Goal: Task Accomplishment & Management: Use online tool/utility

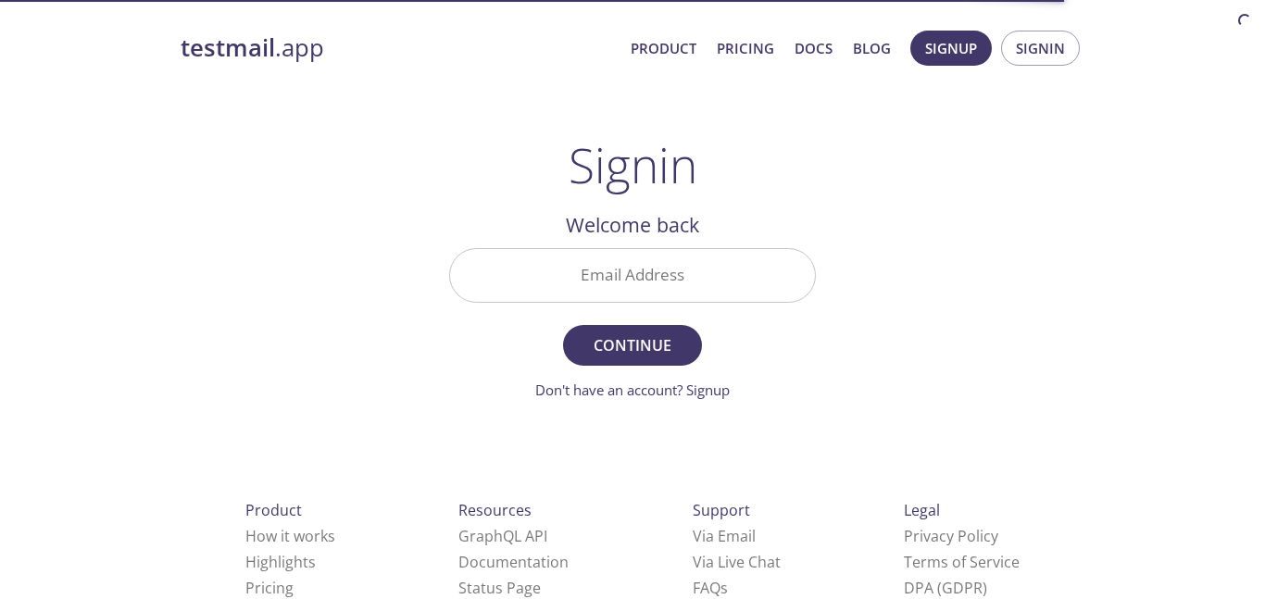
click at [607, 248] on div at bounding box center [632, 275] width 367 height 55
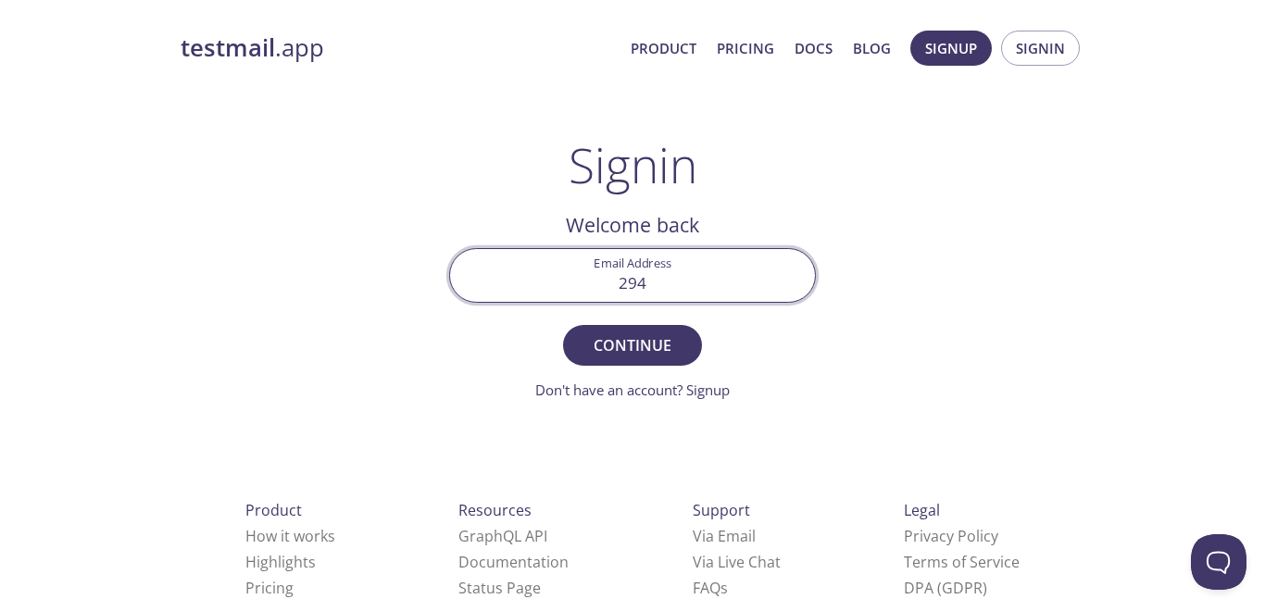
type input "[EMAIL_ADDRESS][DOMAIN_NAME]"
click at [631, 326] on button "Continue" at bounding box center [632, 345] width 139 height 41
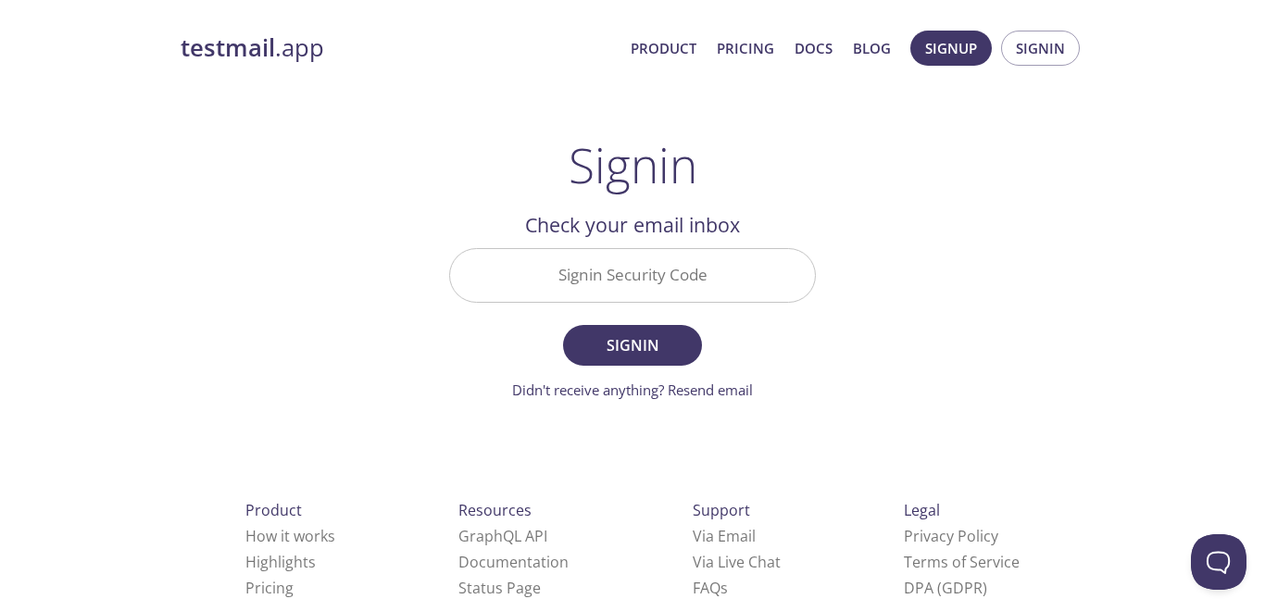
click at [645, 256] on input "Signin Security Code" at bounding box center [632, 275] width 365 height 53
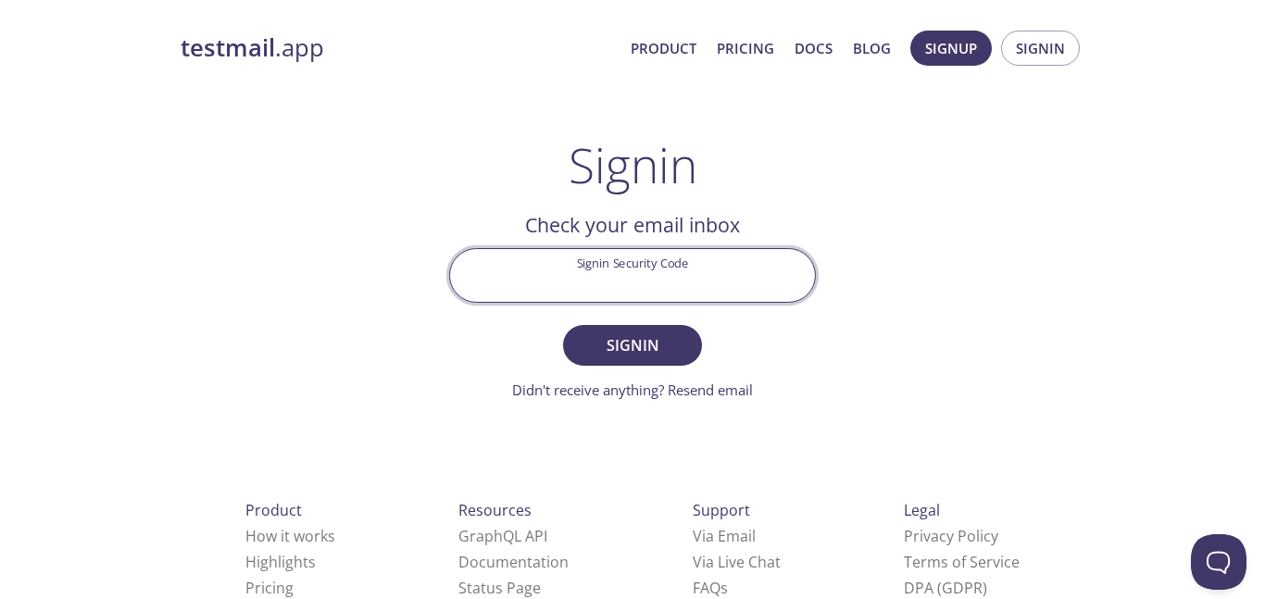
paste input "5ZEN3RH"
type input "5ZEN3RH"
click at [563, 325] on button "Signin" at bounding box center [632, 345] width 139 height 41
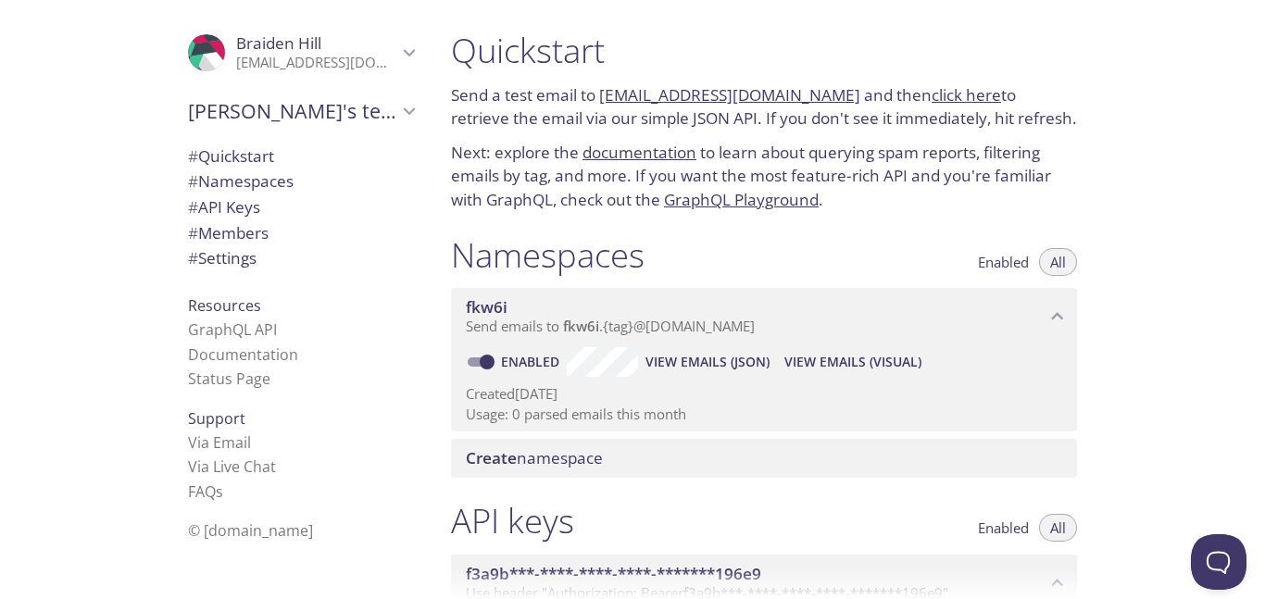
click at [661, 466] on span "Create namespace" at bounding box center [768, 458] width 604 height 20
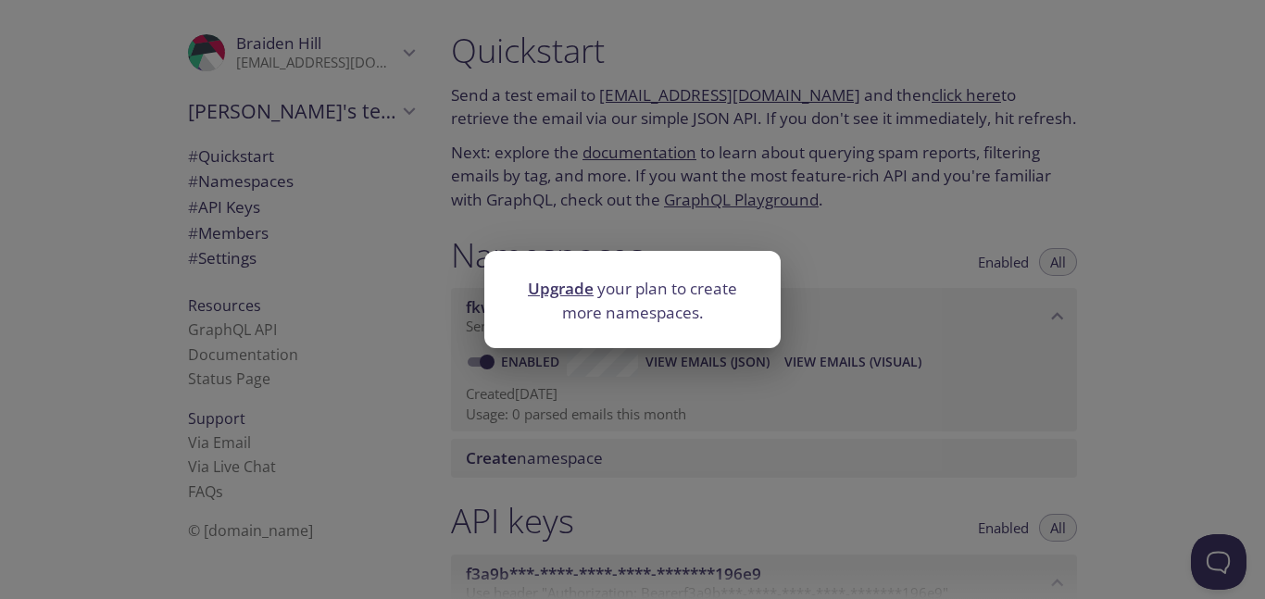
click at [656, 392] on div "Upgrade your plan to create more namespaces." at bounding box center [632, 299] width 1265 height 599
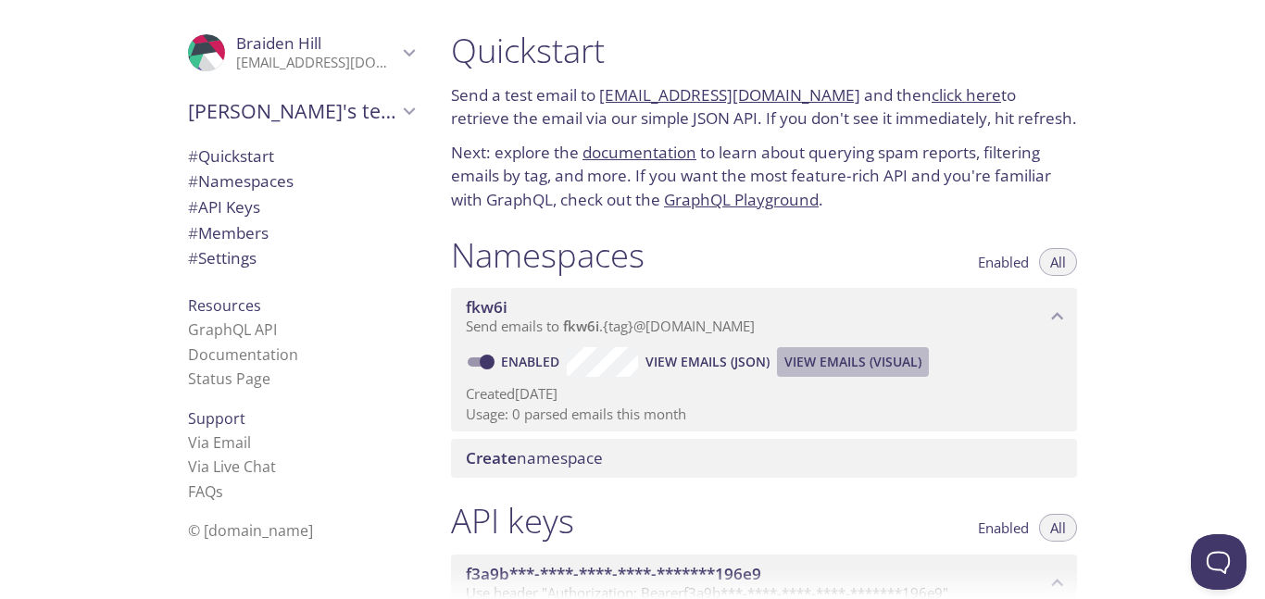
click at [852, 368] on span "View Emails (Visual)" at bounding box center [852, 362] width 137 height 22
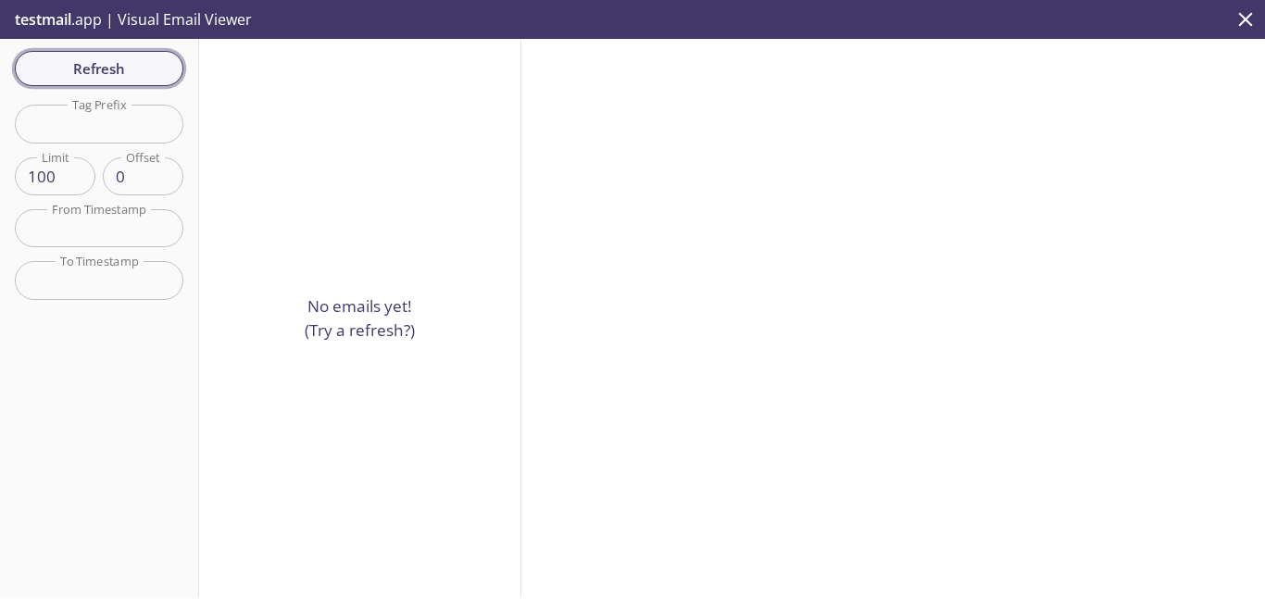
click at [119, 78] on span "Refresh" at bounding box center [99, 68] width 139 height 24
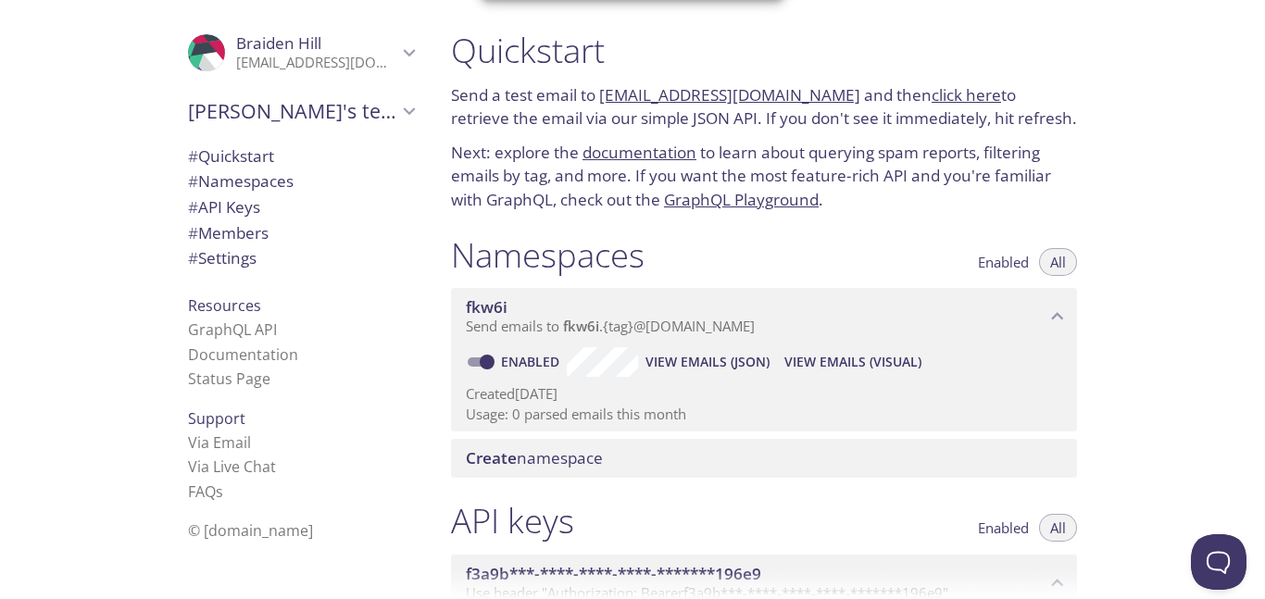
click at [1021, 262] on span "Enabled" at bounding box center [1003, 262] width 51 height 0
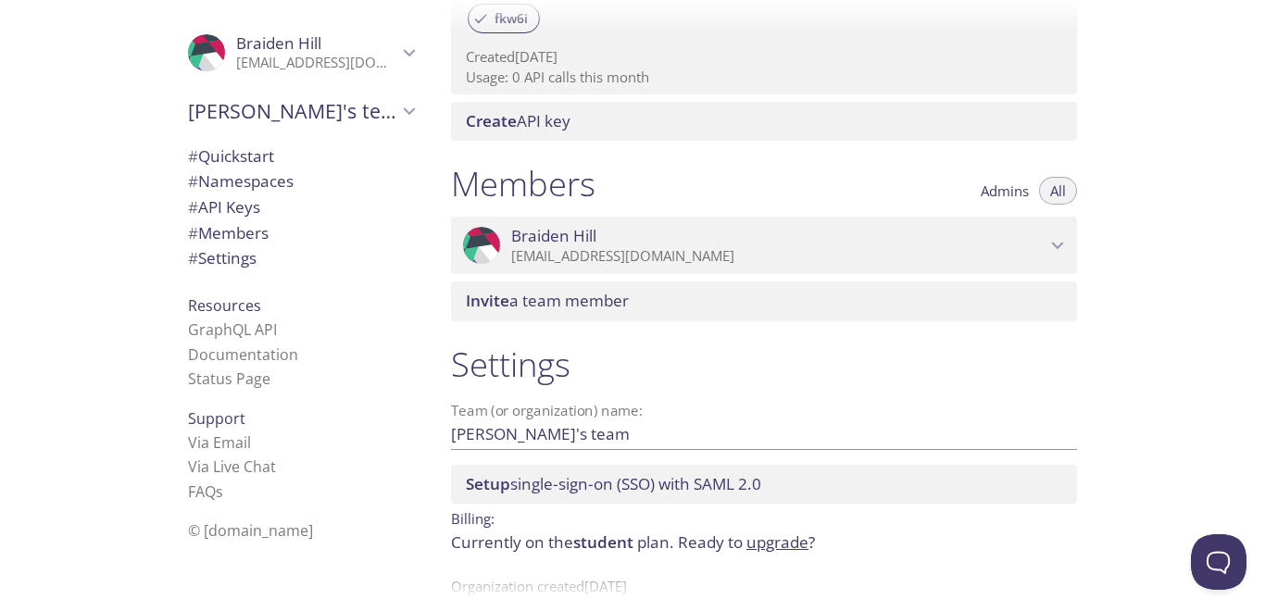
scroll to position [718, 0]
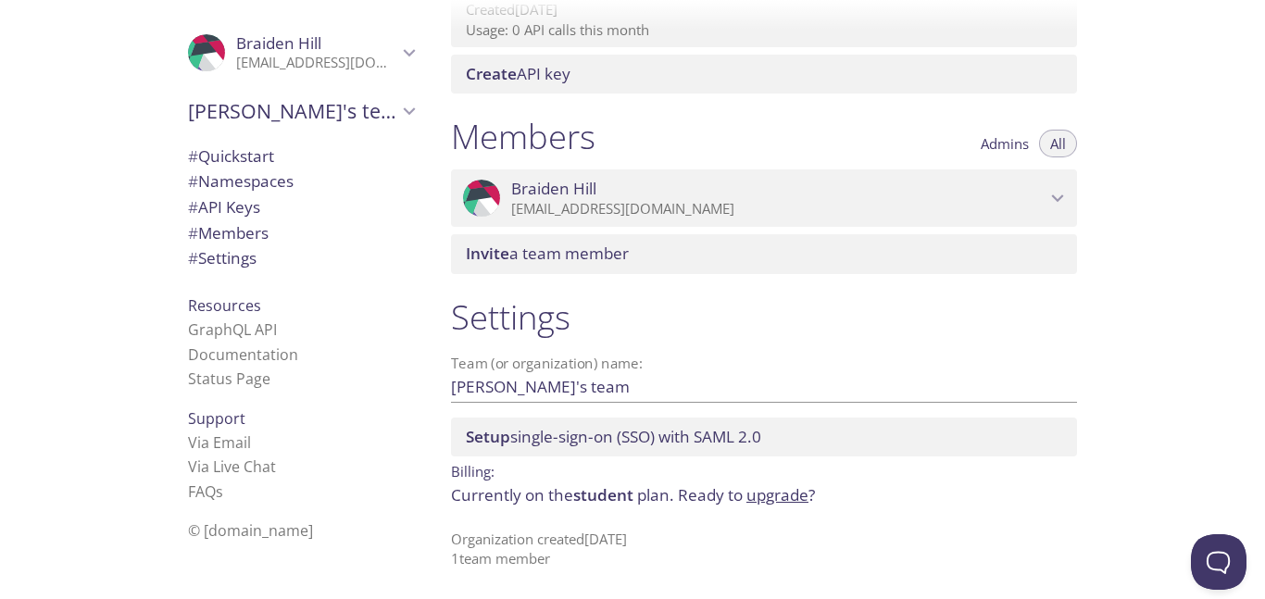
click at [756, 491] on link "upgrade" at bounding box center [777, 494] width 62 height 21
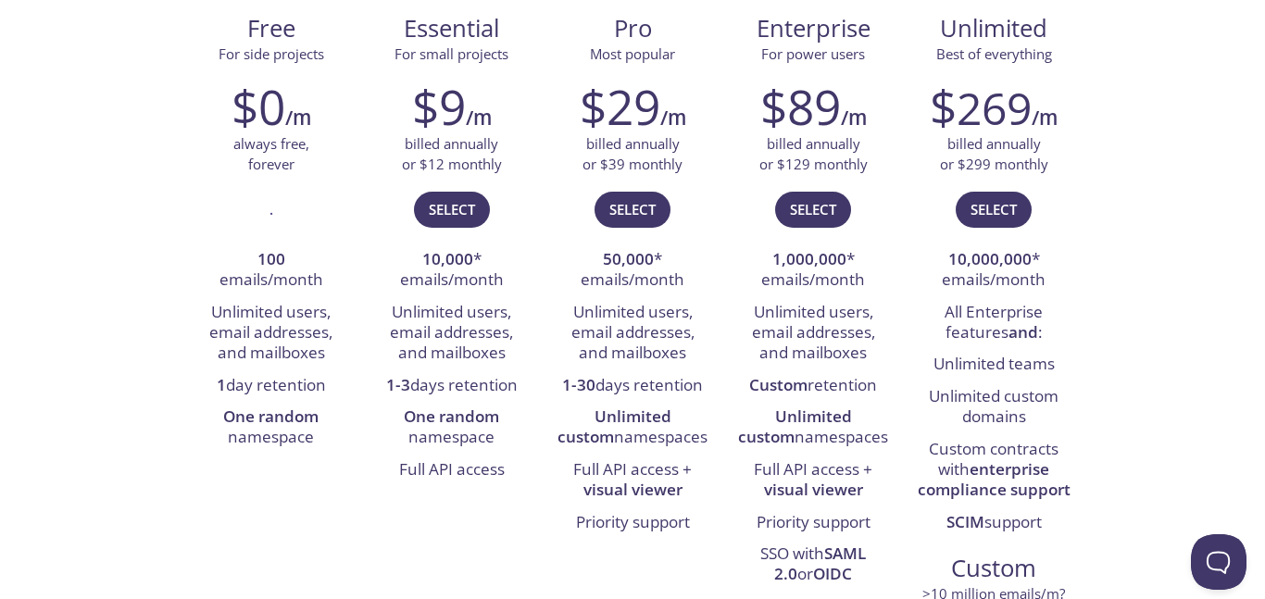
scroll to position [296, 0]
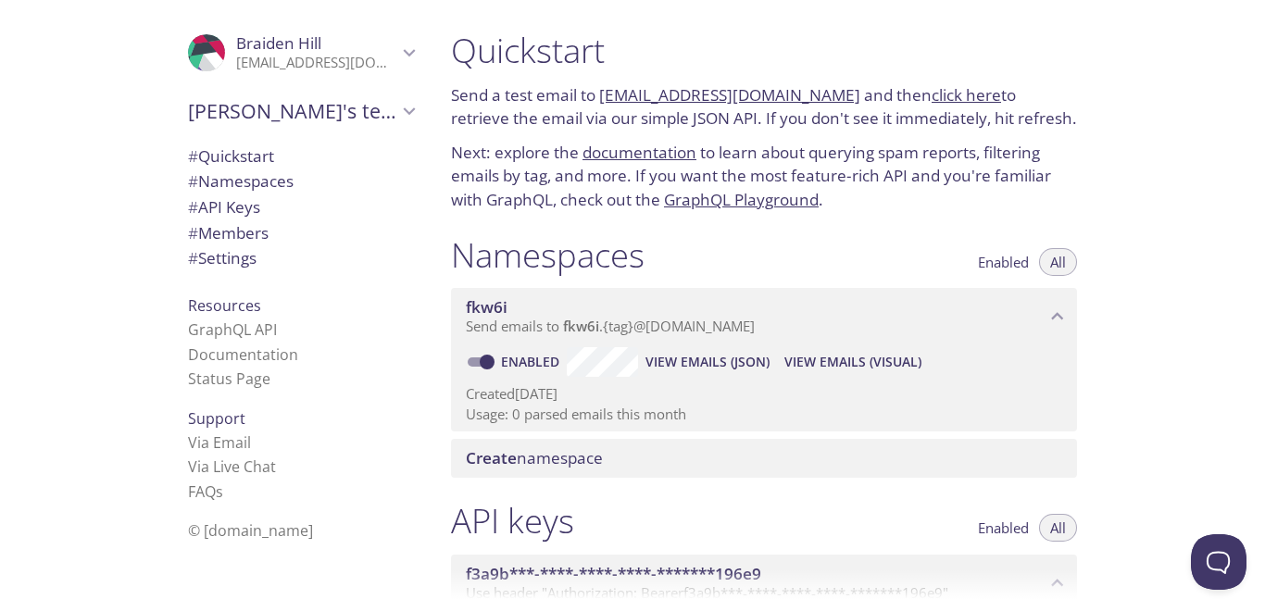
drag, startPoint x: 789, startPoint y: 332, endPoint x: 420, endPoint y: 329, distance: 368.5
click at [420, 329] on div ".cls-1 { fill: #6d5ca8; } .cls-2 { fill: #3fc191; } .cls-3 { fill: #3b4752; } .…" at bounding box center [632, 299] width 1265 height 599
click at [693, 351] on span "View Emails (JSON)" at bounding box center [707, 362] width 124 height 22
